Goal: Task Accomplishment & Management: Manage account settings

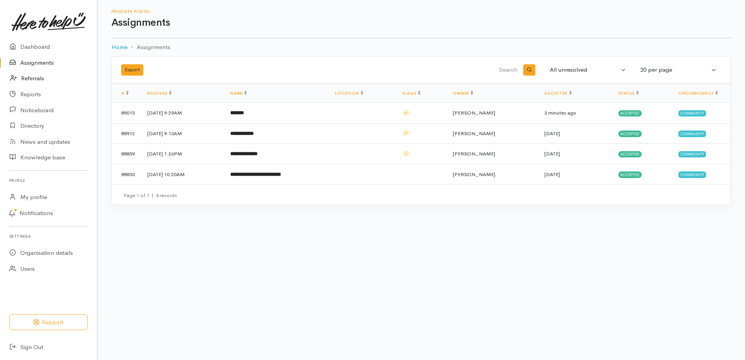
drag, startPoint x: 39, startPoint y: 69, endPoint x: 70, endPoint y: 80, distance: 33.6
click at [40, 69] on link "Assignments" at bounding box center [48, 63] width 97 height 16
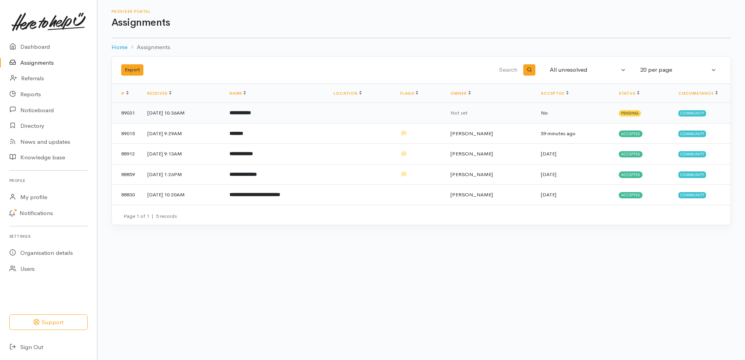
click at [251, 115] on b "**********" at bounding box center [239, 112] width 21 height 5
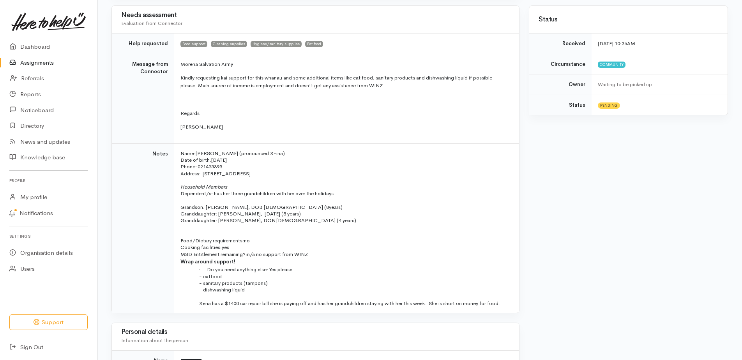
scroll to position [156, 0]
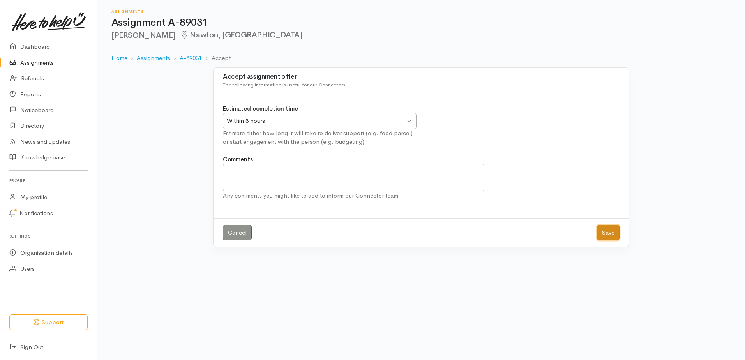
drag, startPoint x: 598, startPoint y: 250, endPoint x: 596, endPoint y: 246, distance: 4.9
click at [597, 241] on button "Save" at bounding box center [608, 233] width 23 height 16
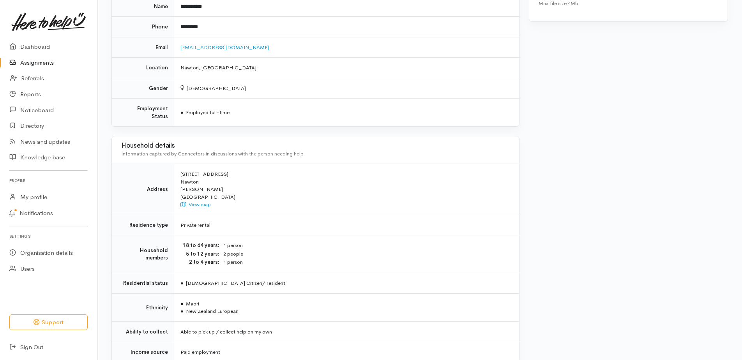
scroll to position [606, 0]
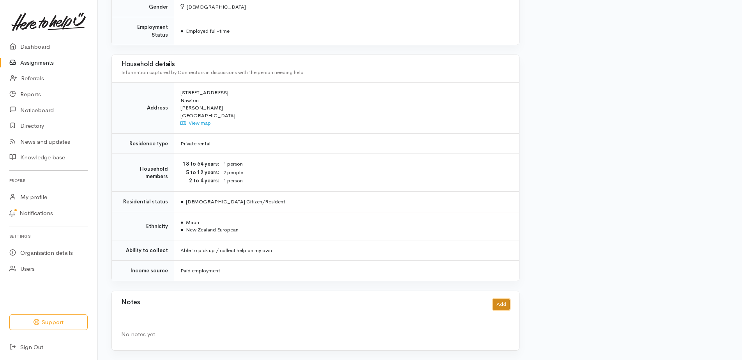
click at [493, 299] on button "Add" at bounding box center [501, 304] width 17 height 11
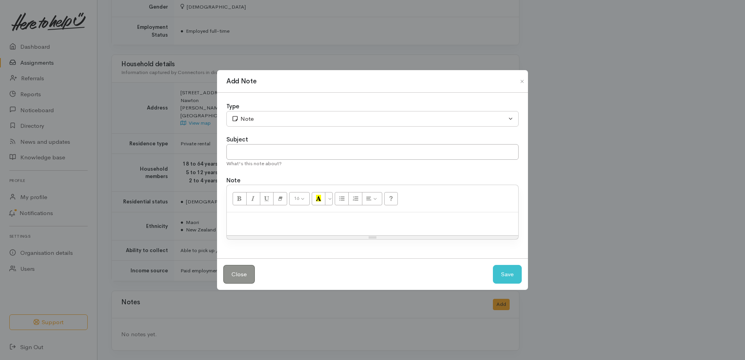
click at [272, 225] on p at bounding box center [373, 220] width 284 height 9
click at [505, 282] on button "Save" at bounding box center [507, 274] width 29 height 19
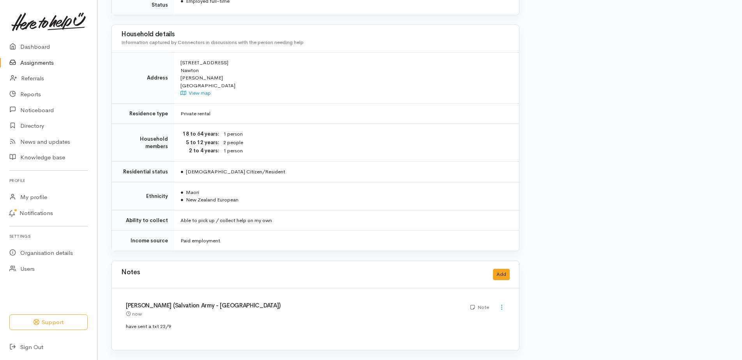
click at [53, 67] on link "Assignments" at bounding box center [48, 63] width 97 height 16
